Goal: Entertainment & Leisure: Consume media (video, audio)

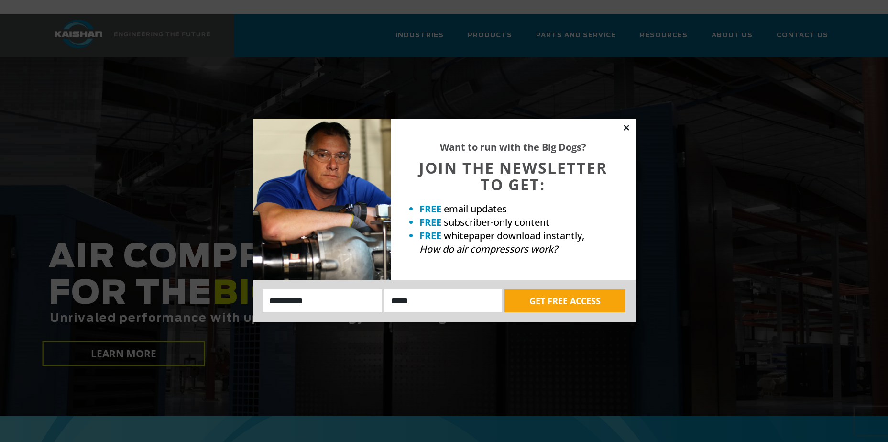
click at [622, 127] on icon at bounding box center [626, 127] width 9 height 9
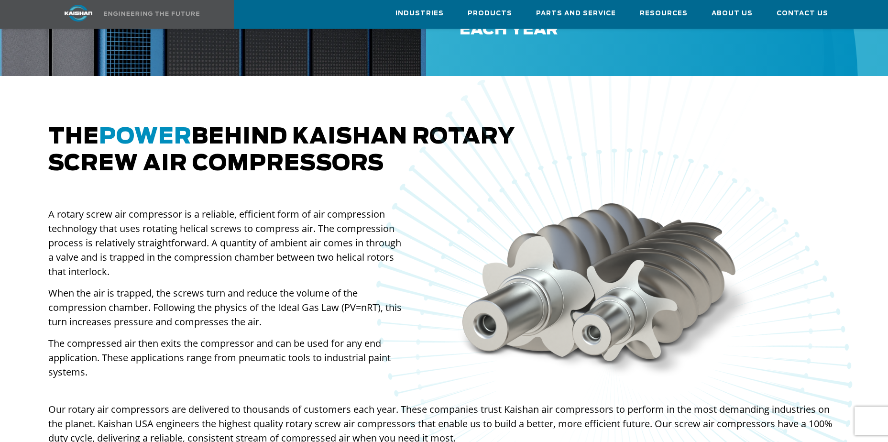
scroll to position [669, 0]
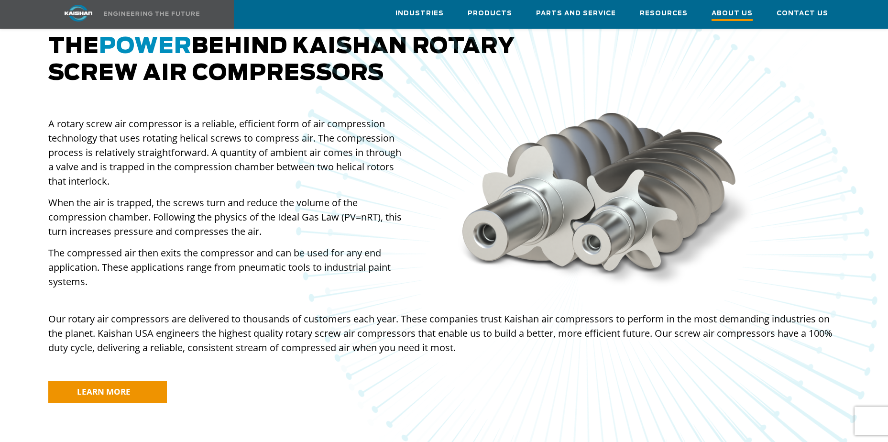
click at [743, 16] on span "About Us" at bounding box center [731, 14] width 41 height 13
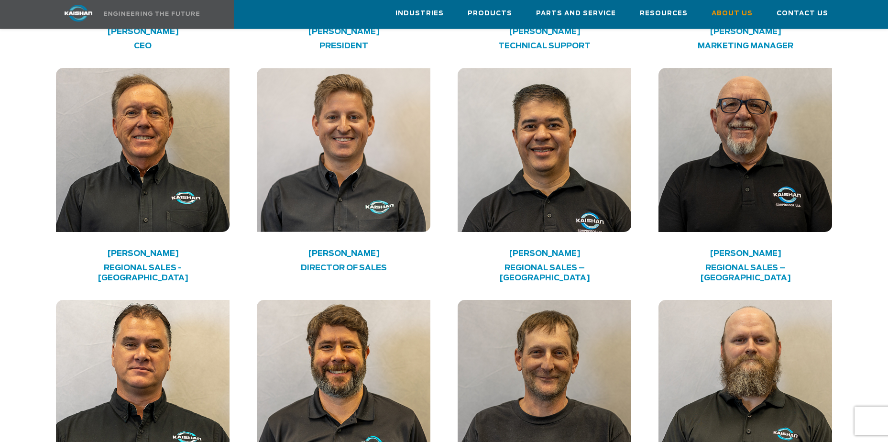
scroll to position [1769, 0]
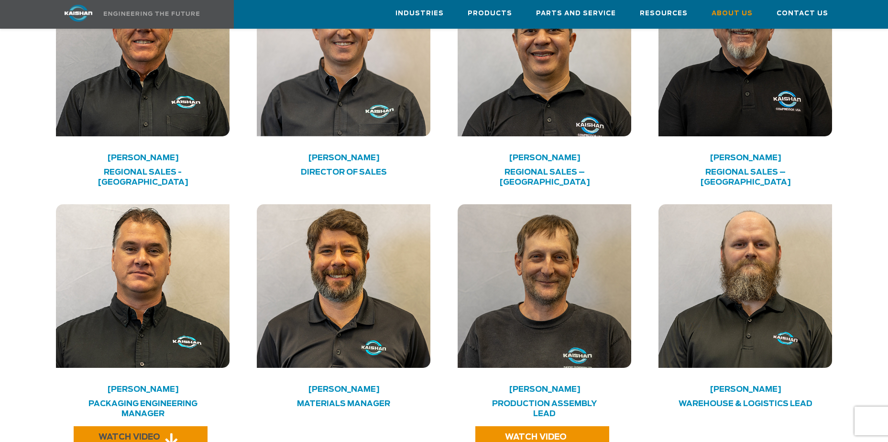
click at [123, 433] on span "WATCH VIDEO" at bounding box center [129, 437] width 62 height 8
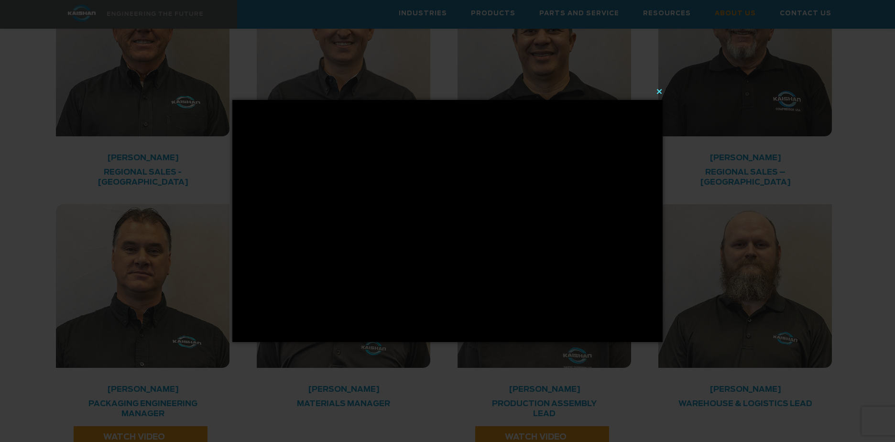
click at [659, 89] on button "×" at bounding box center [450, 91] width 430 height 21
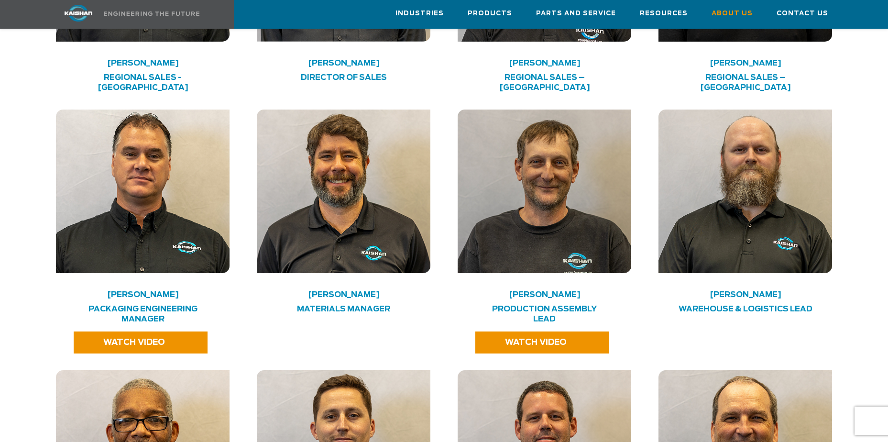
scroll to position [1865, 0]
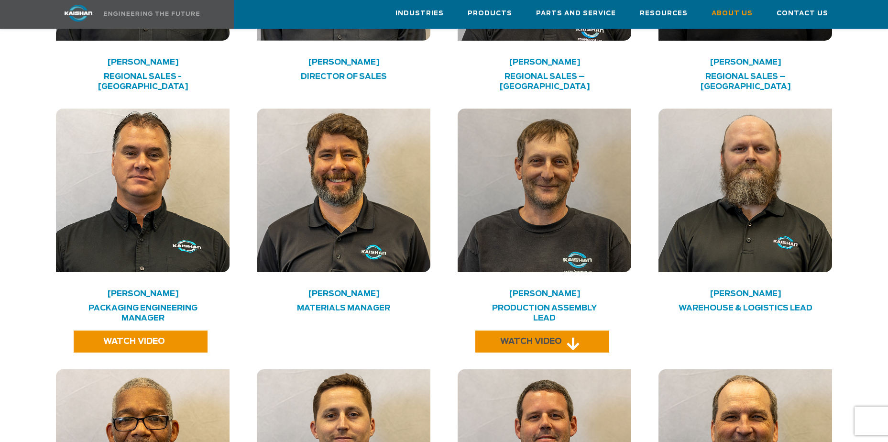
click at [525, 338] on span "WATCH VIDEO" at bounding box center [531, 342] width 62 height 8
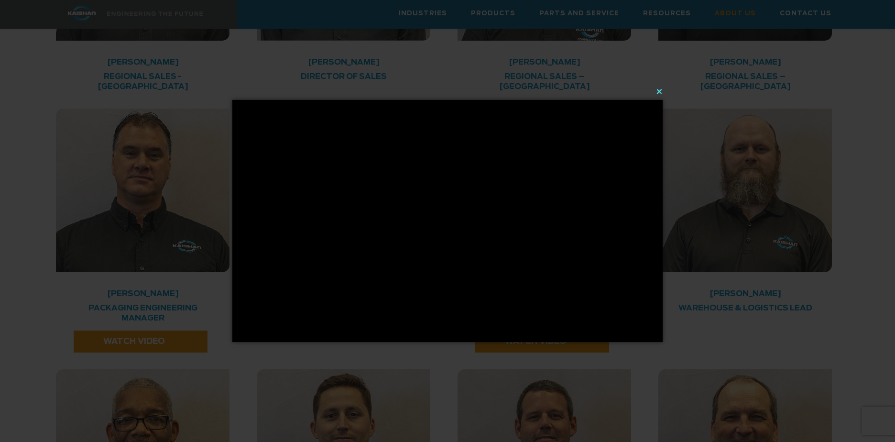
click at [661, 90] on button "×" at bounding box center [450, 91] width 430 height 21
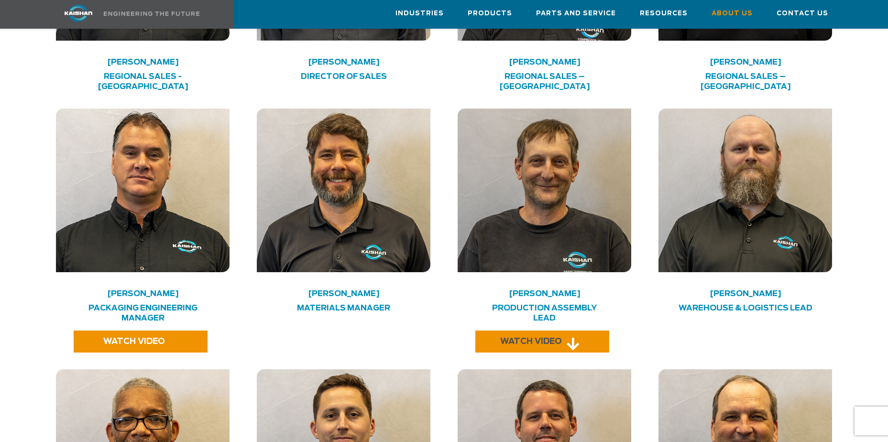
click at [530, 338] on span "WATCH VIDEO" at bounding box center [531, 342] width 62 height 8
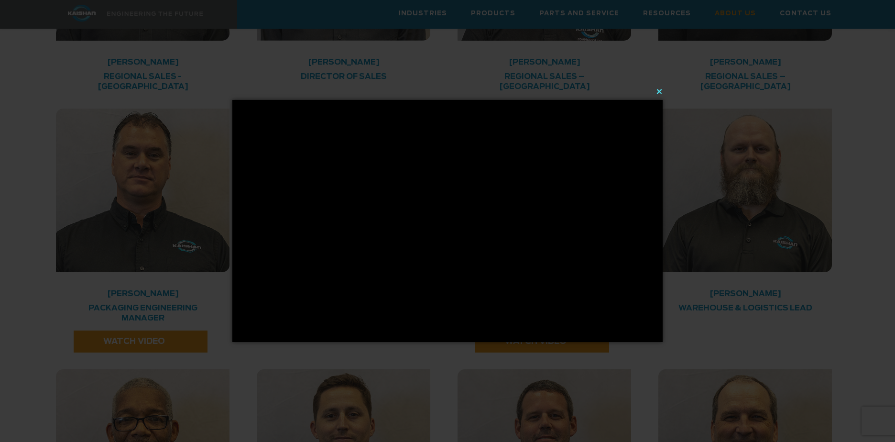
click at [657, 92] on button "×" at bounding box center [450, 91] width 430 height 21
